Goal: Register for event/course

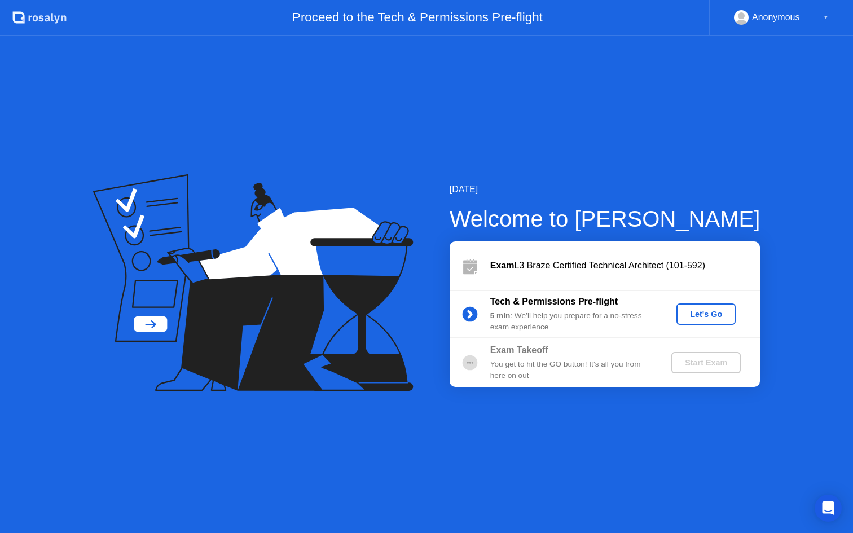
click at [712, 314] on div "Let's Go" at bounding box center [706, 314] width 50 height 9
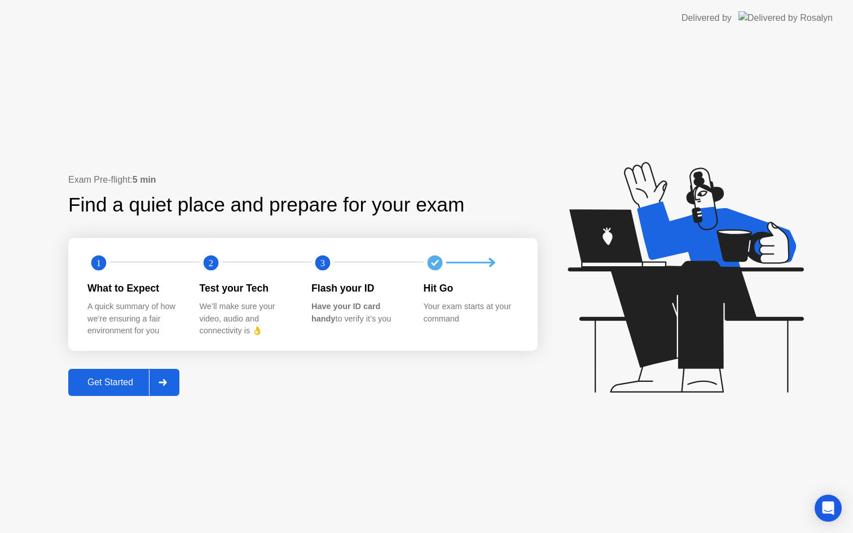
click at [122, 387] on div "Get Started" at bounding box center [110, 382] width 77 height 10
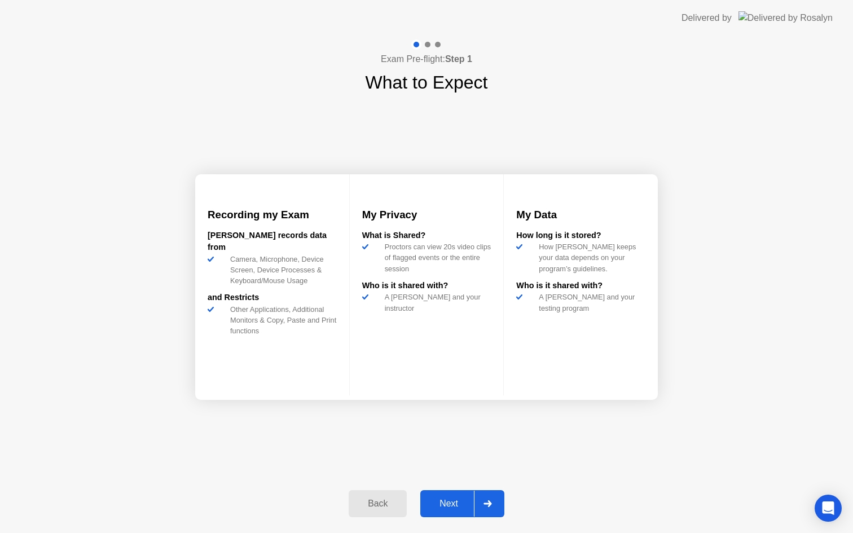
click at [444, 504] on div "Next" at bounding box center [449, 504] width 50 height 10
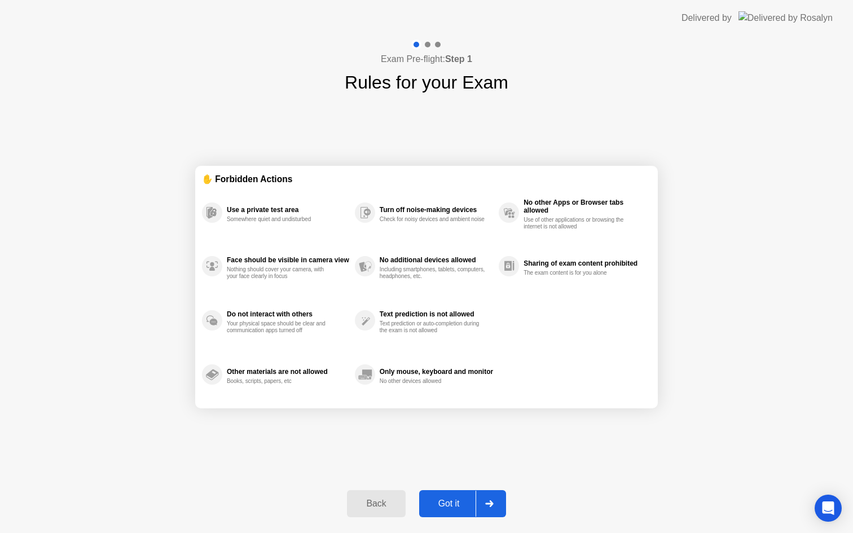
click at [451, 503] on div "Got it" at bounding box center [448, 504] width 53 height 10
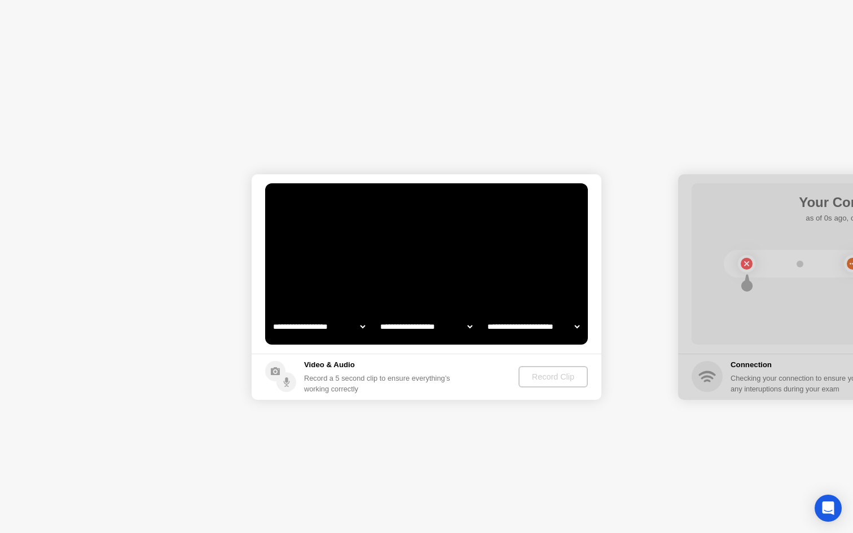
select select "*******"
select select "**********"
select select "*******"
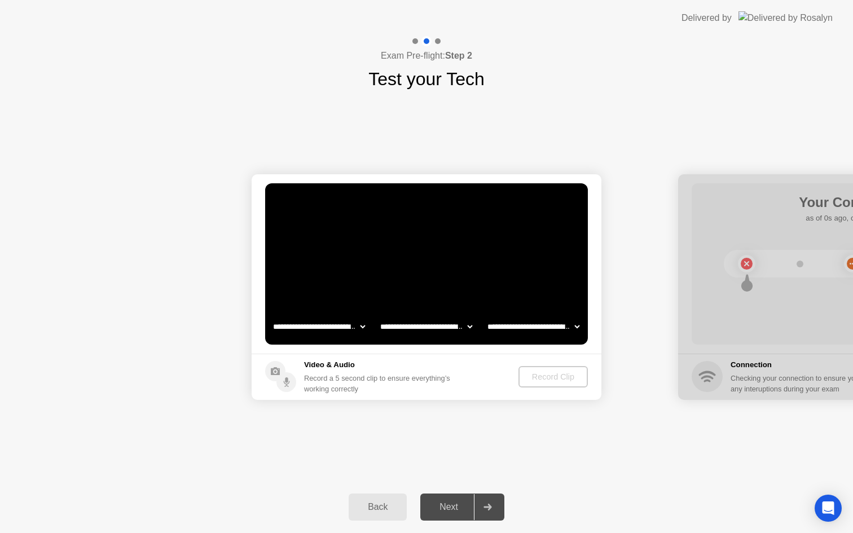
click at [532, 372] on div "Record Clip" at bounding box center [553, 376] width 60 height 9
click at [559, 378] on div "Record Clip" at bounding box center [553, 376] width 60 height 9
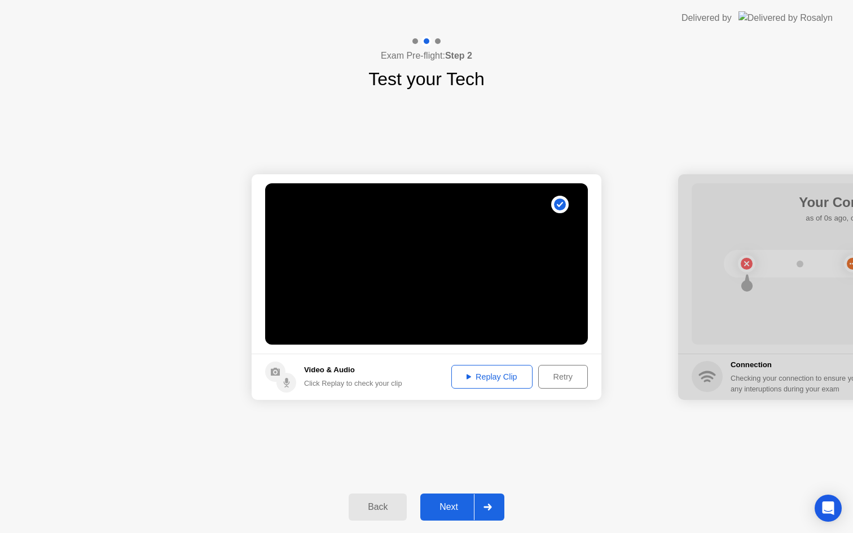
click at [448, 505] on div "Next" at bounding box center [449, 507] width 50 height 10
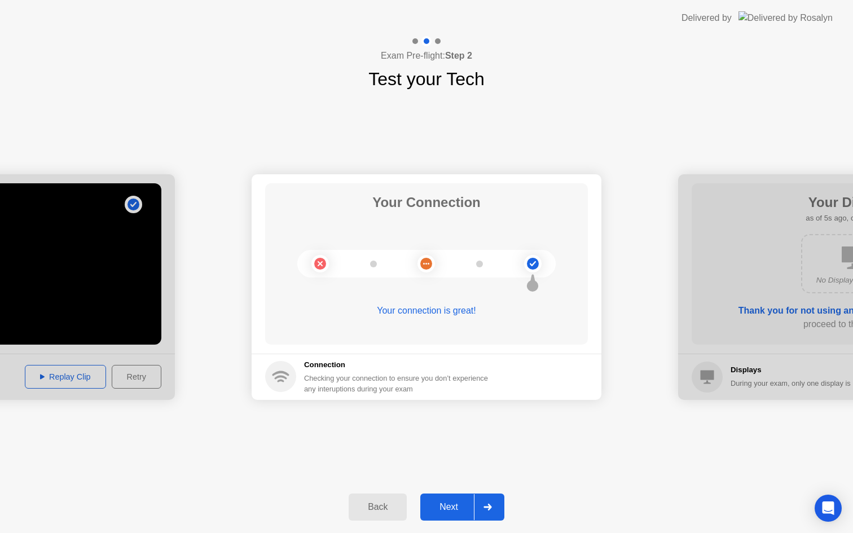
click at [434, 519] on button "Next" at bounding box center [462, 507] width 84 height 27
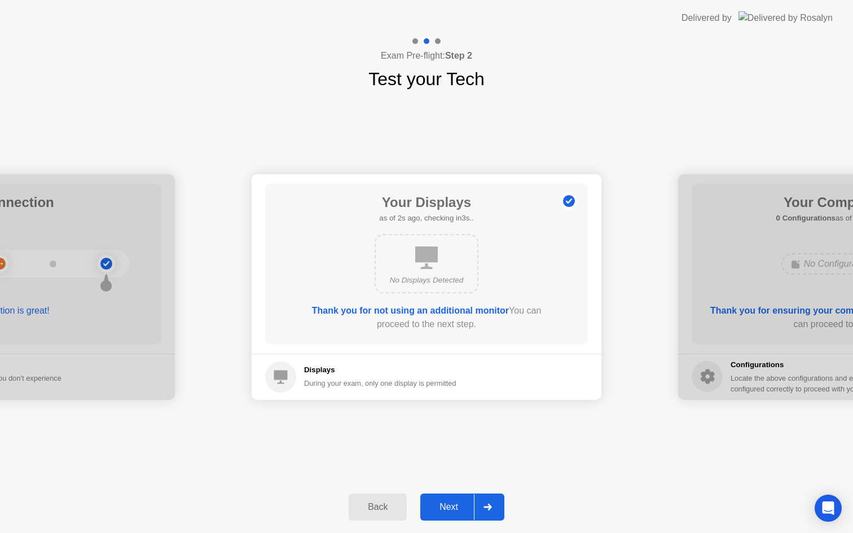
click at [428, 504] on div "Next" at bounding box center [449, 507] width 50 height 10
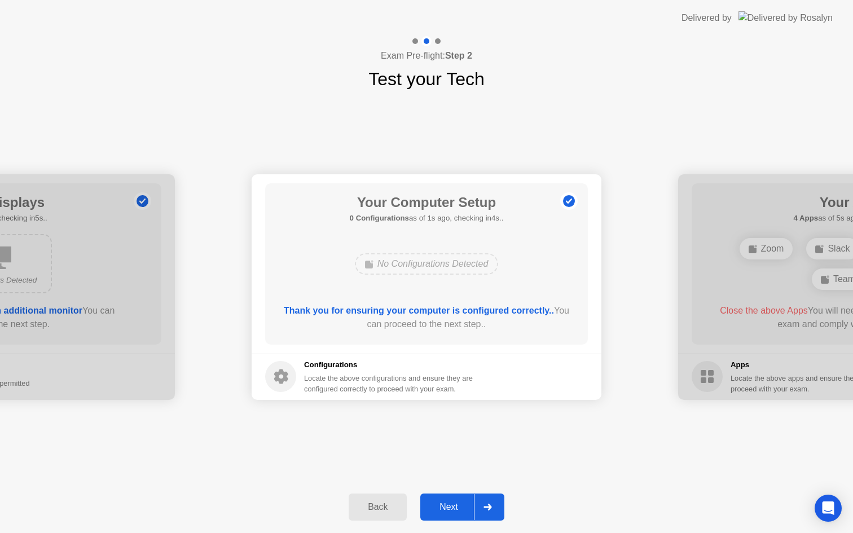
click at [449, 512] on div "Next" at bounding box center [449, 507] width 50 height 10
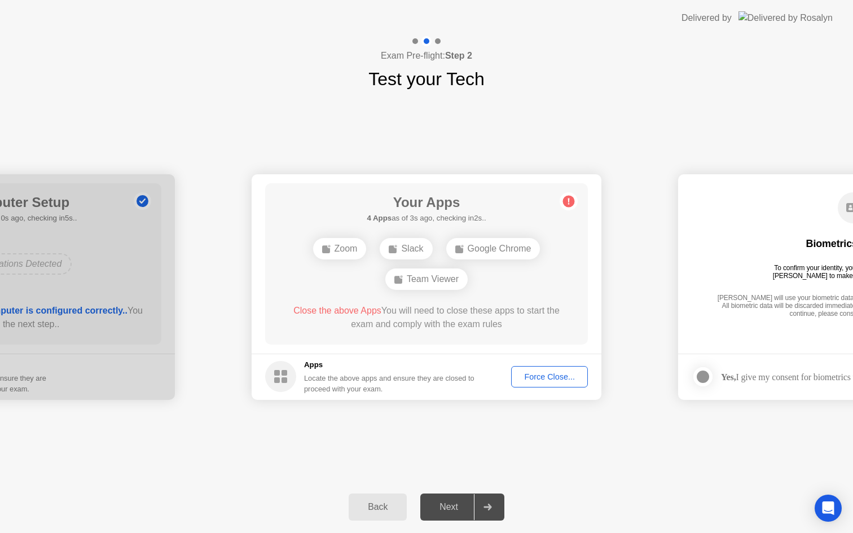
click at [527, 372] on div "Force Close..." at bounding box center [549, 376] width 69 height 9
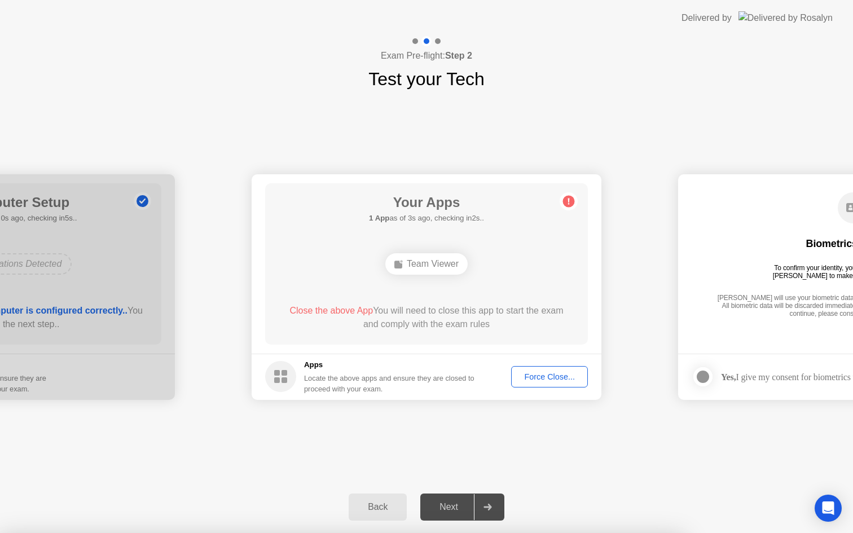
click at [530, 377] on div "Force Close..." at bounding box center [549, 376] width 69 height 9
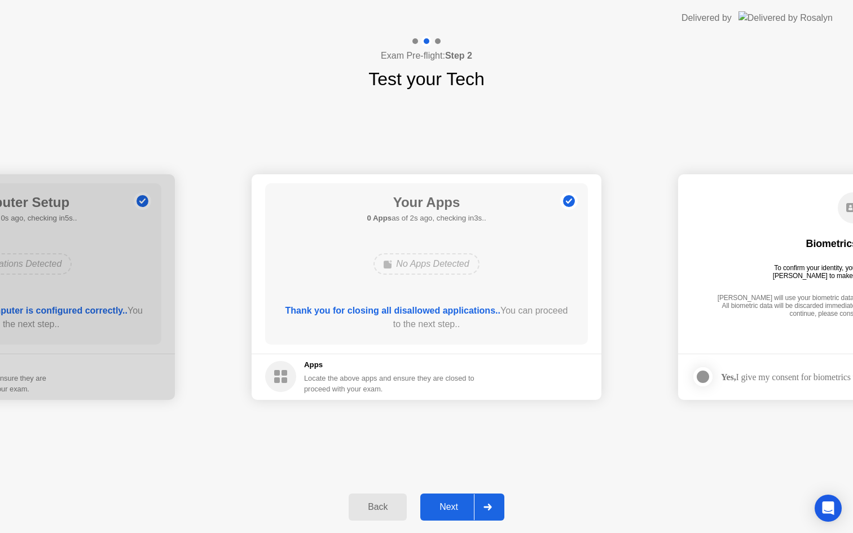
click at [454, 492] on div "Back Next" at bounding box center [426, 507] width 853 height 52
click at [454, 494] on button "Next" at bounding box center [462, 507] width 84 height 27
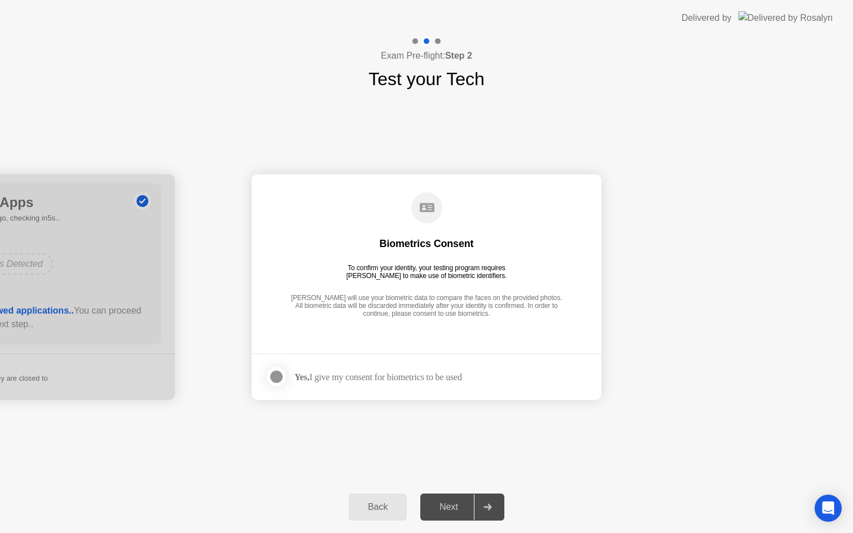
click at [451, 509] on div "Next" at bounding box center [449, 507] width 50 height 10
click at [270, 377] on div at bounding box center [277, 377] width 14 height 14
click at [430, 495] on button "Next" at bounding box center [462, 507] width 84 height 27
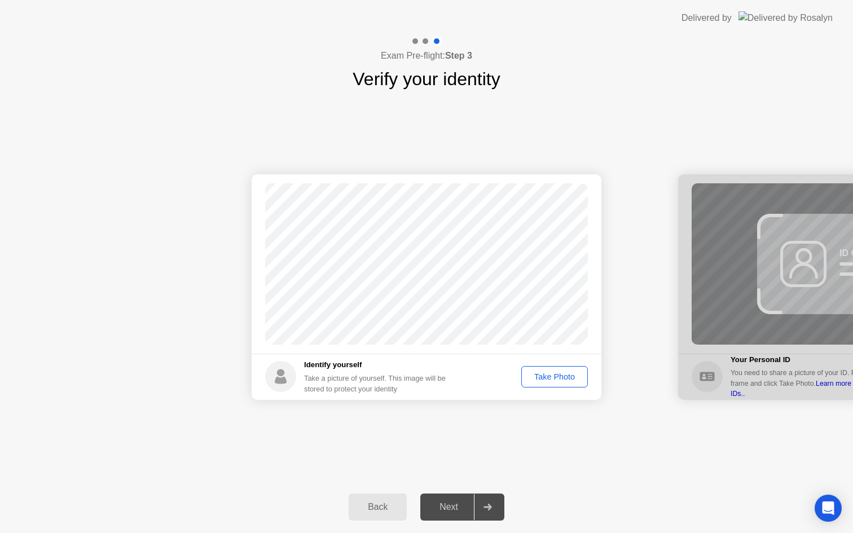
click at [563, 377] on div "Take Photo" at bounding box center [554, 376] width 59 height 9
click at [570, 384] on button "Retake" at bounding box center [562, 376] width 52 height 21
click at [566, 381] on div "Take Photo" at bounding box center [554, 376] width 59 height 9
click at [566, 381] on div "Retake" at bounding box center [562, 376] width 44 height 9
click at [566, 381] on div "Take Photo" at bounding box center [554, 376] width 59 height 9
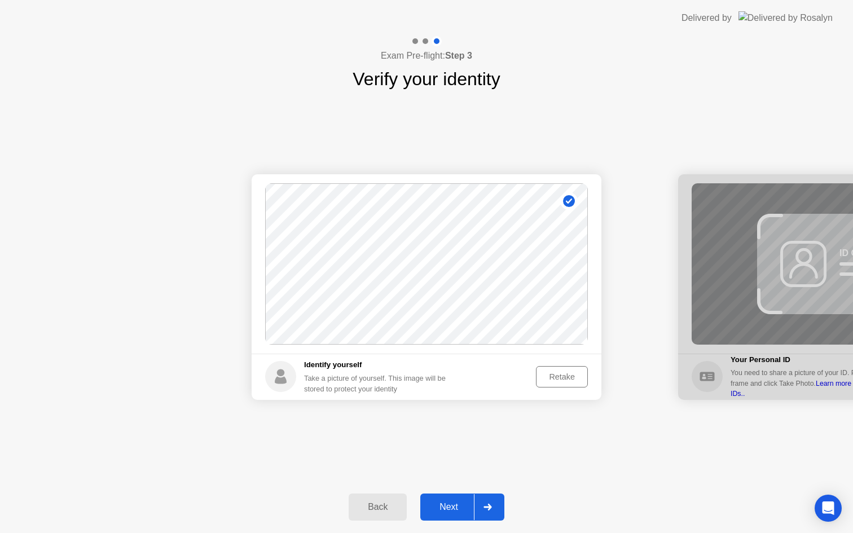
click at [453, 503] on div "Next" at bounding box center [449, 507] width 50 height 10
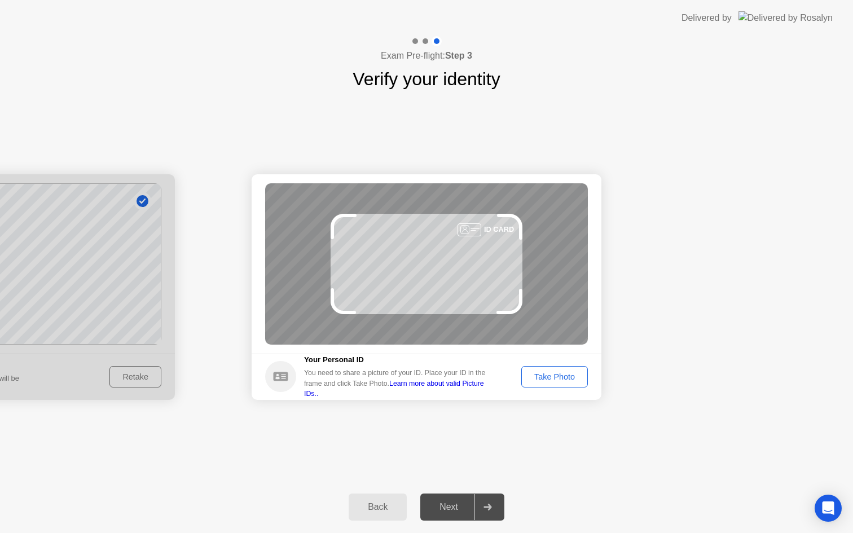
click at [559, 378] on div "Take Photo" at bounding box center [554, 376] width 59 height 9
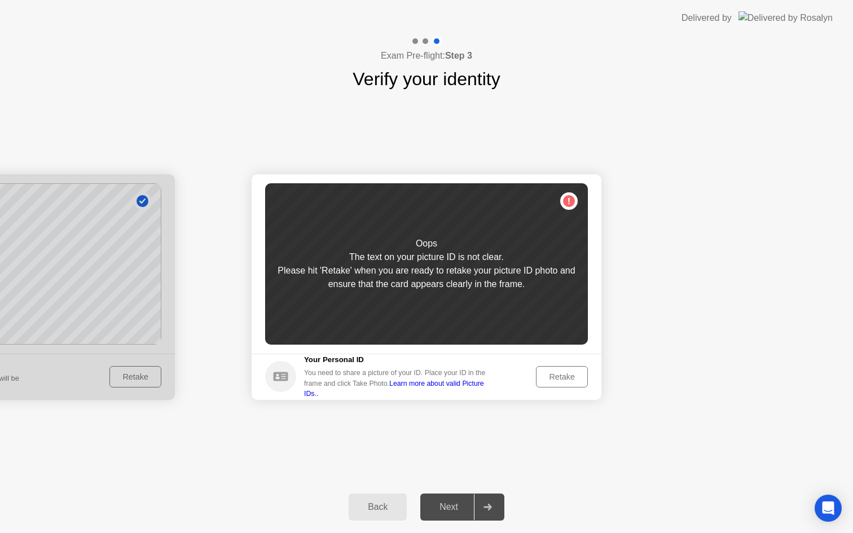
click at [563, 375] on div "Retake" at bounding box center [562, 376] width 44 height 9
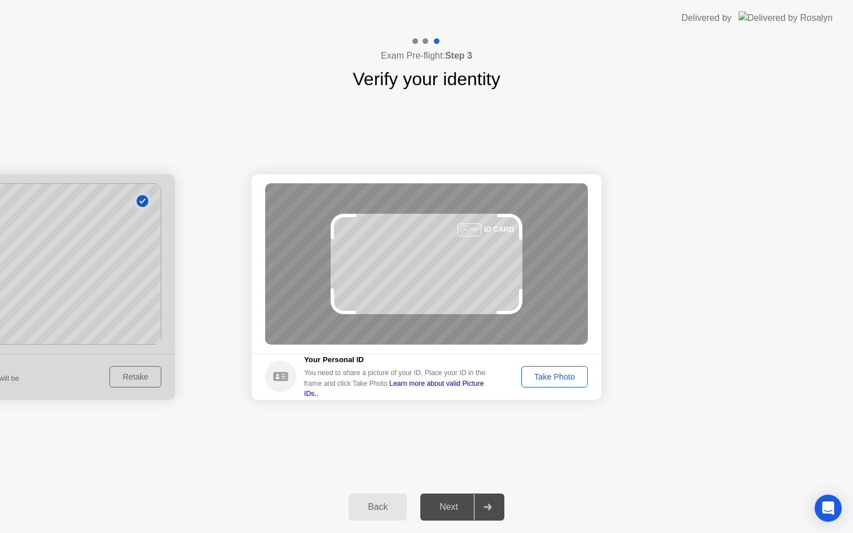
click at [563, 375] on div "Take Photo" at bounding box center [554, 376] width 59 height 9
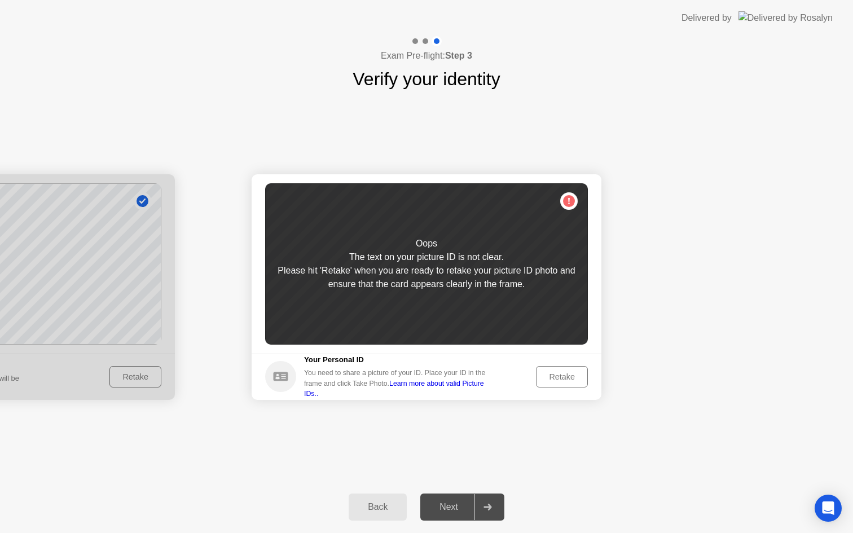
click at [562, 379] on div "Retake" at bounding box center [562, 376] width 44 height 9
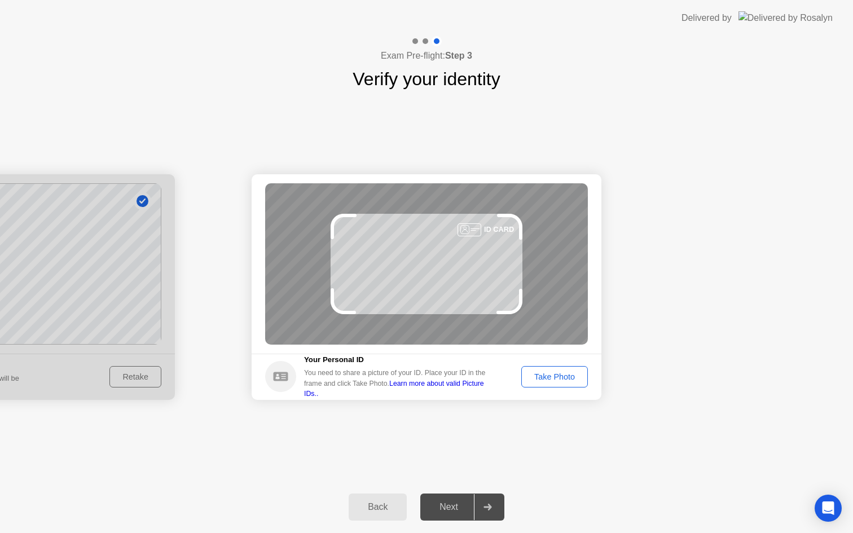
click at [568, 380] on div "Take Photo" at bounding box center [554, 376] width 59 height 9
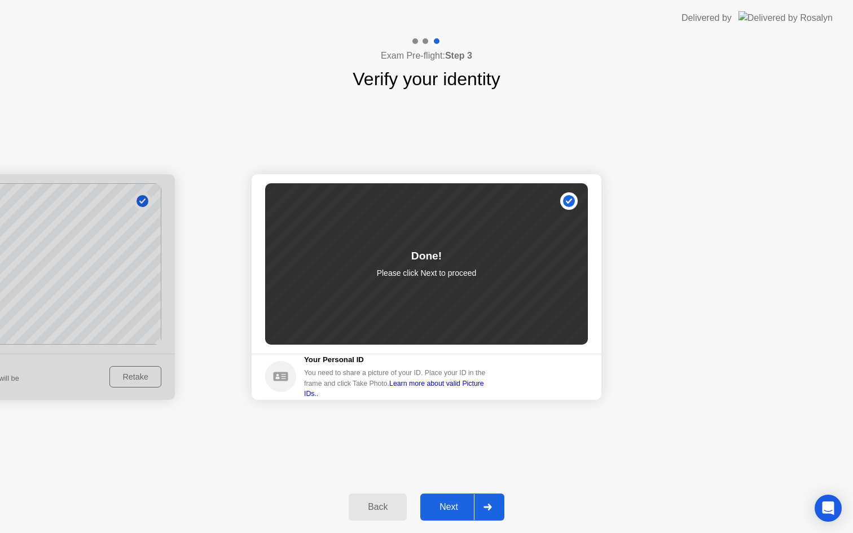
click at [460, 507] on div "Next" at bounding box center [449, 507] width 50 height 10
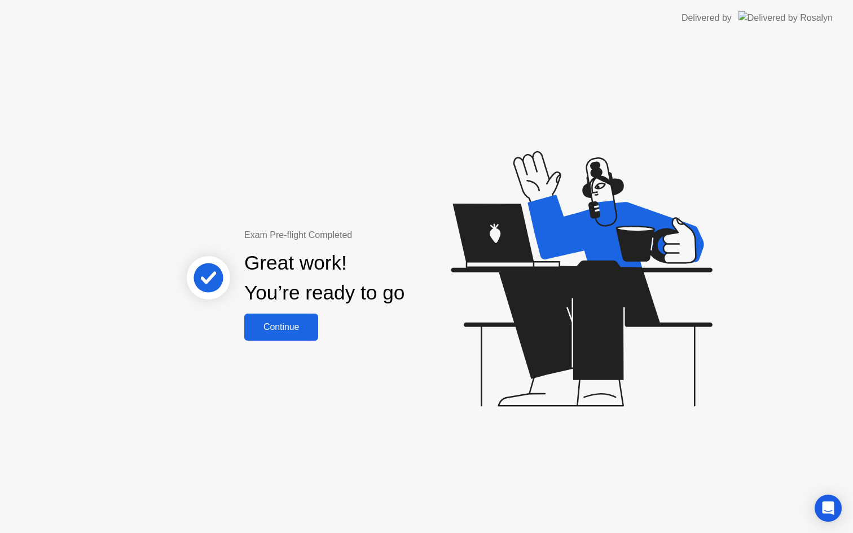
click at [280, 324] on div "Continue" at bounding box center [281, 327] width 67 height 10
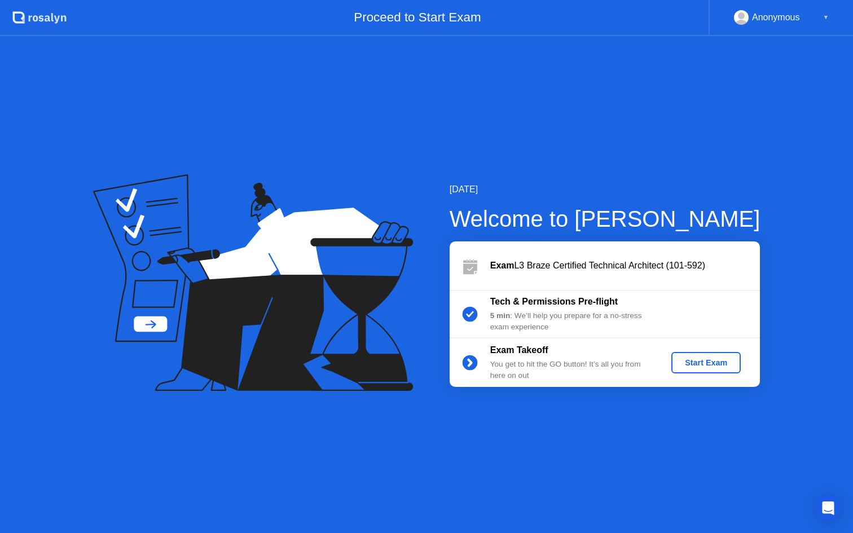
click at [702, 367] on div "Start Exam" at bounding box center [706, 362] width 60 height 9
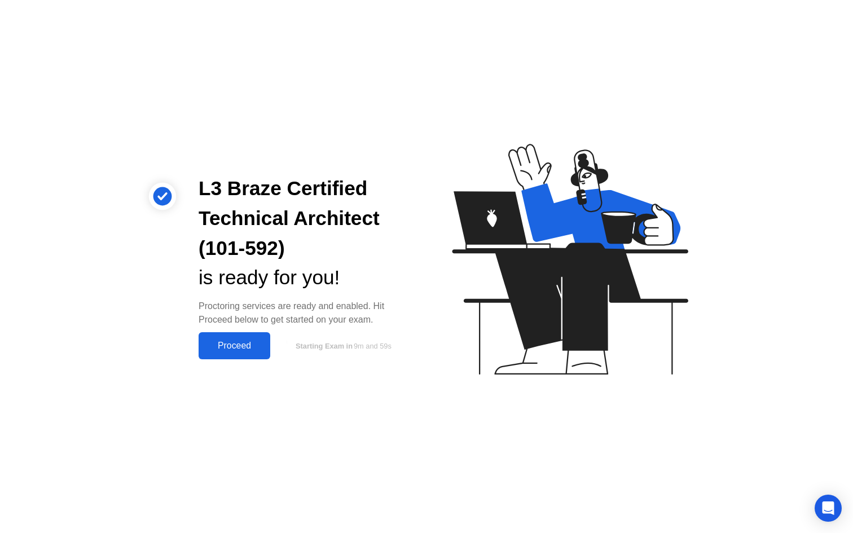
click at [241, 349] on div "Proceed" at bounding box center [234, 346] width 65 height 10
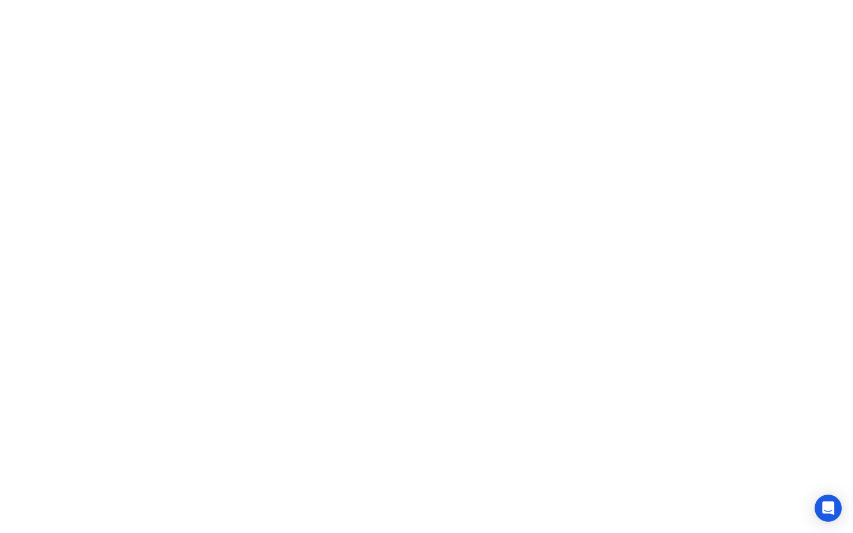
click div "Got it!"
click div "End Proctoring Session"
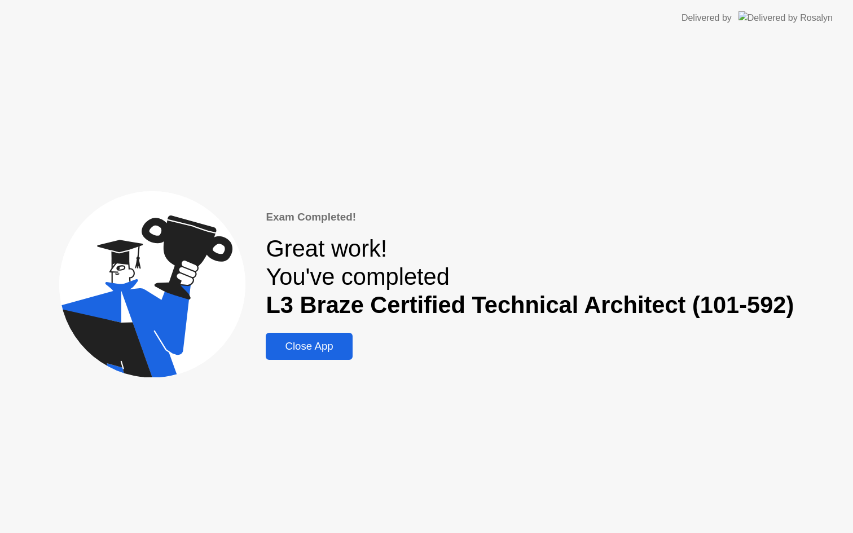
click at [330, 349] on div "Close App" at bounding box center [309, 346] width 80 height 12
